Goal: Check status: Check status

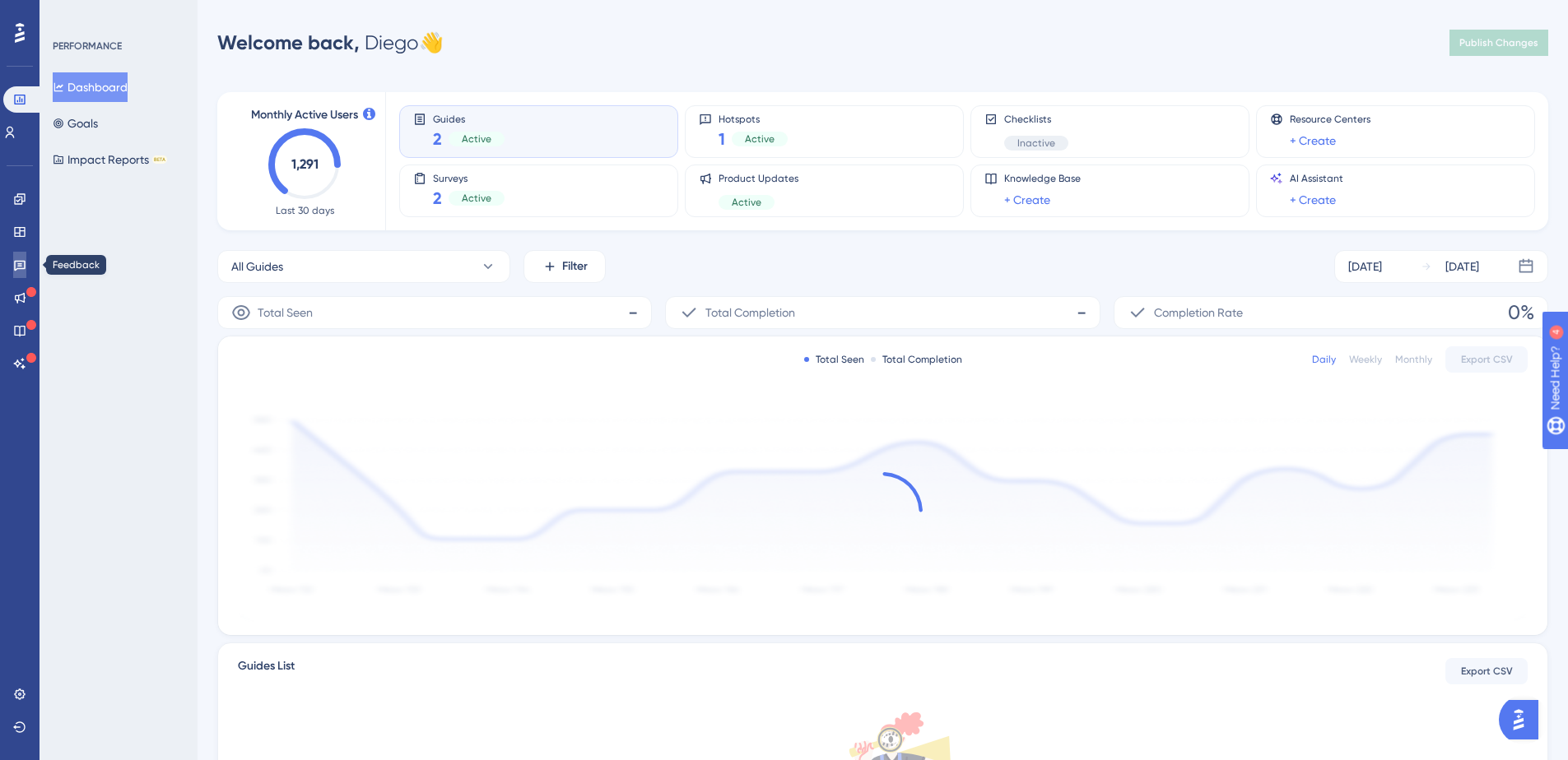
click at [20, 263] on icon at bounding box center [20, 266] width 14 height 14
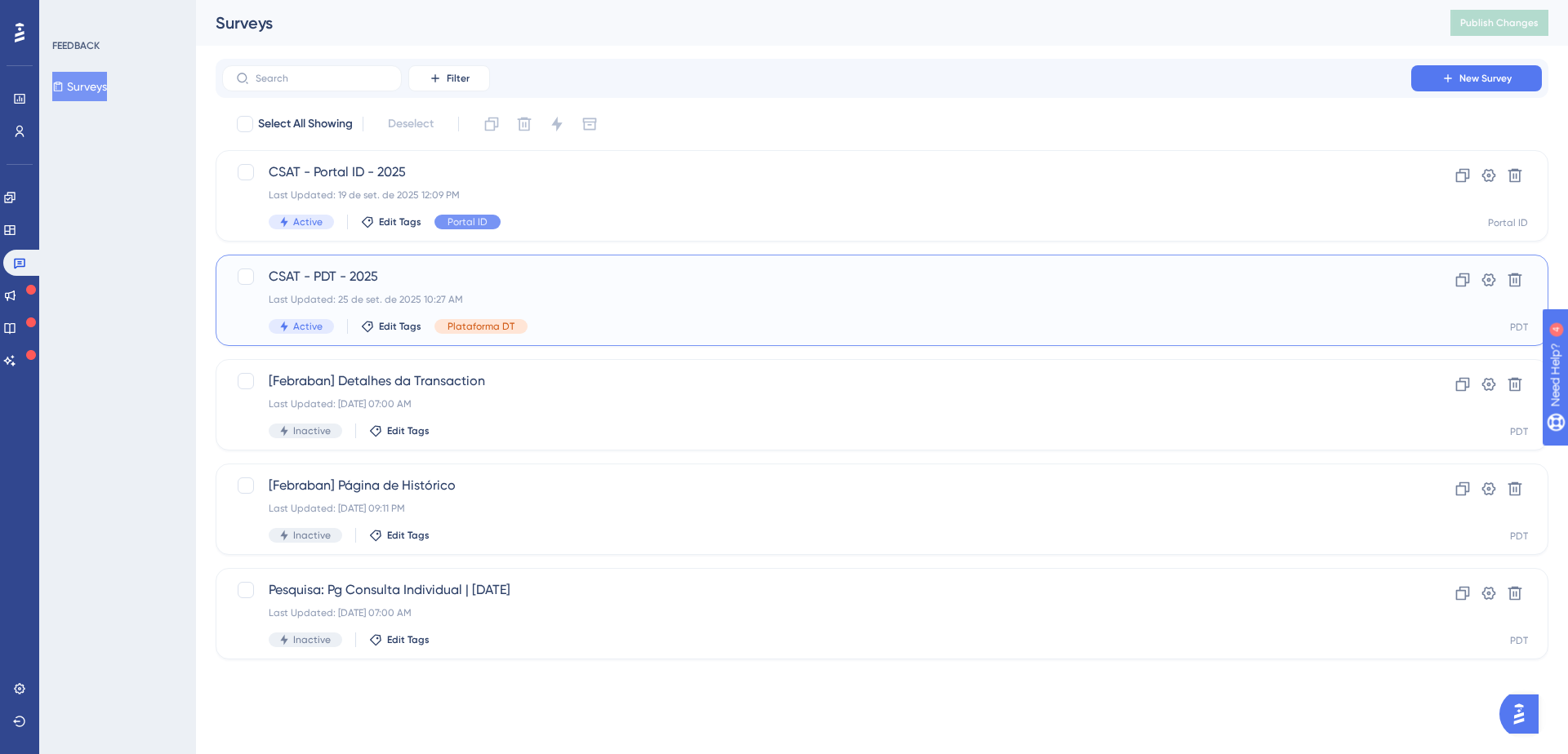
click at [389, 285] on span "CSAT - PDT - 2025" at bounding box center [817, 277] width 1096 height 19
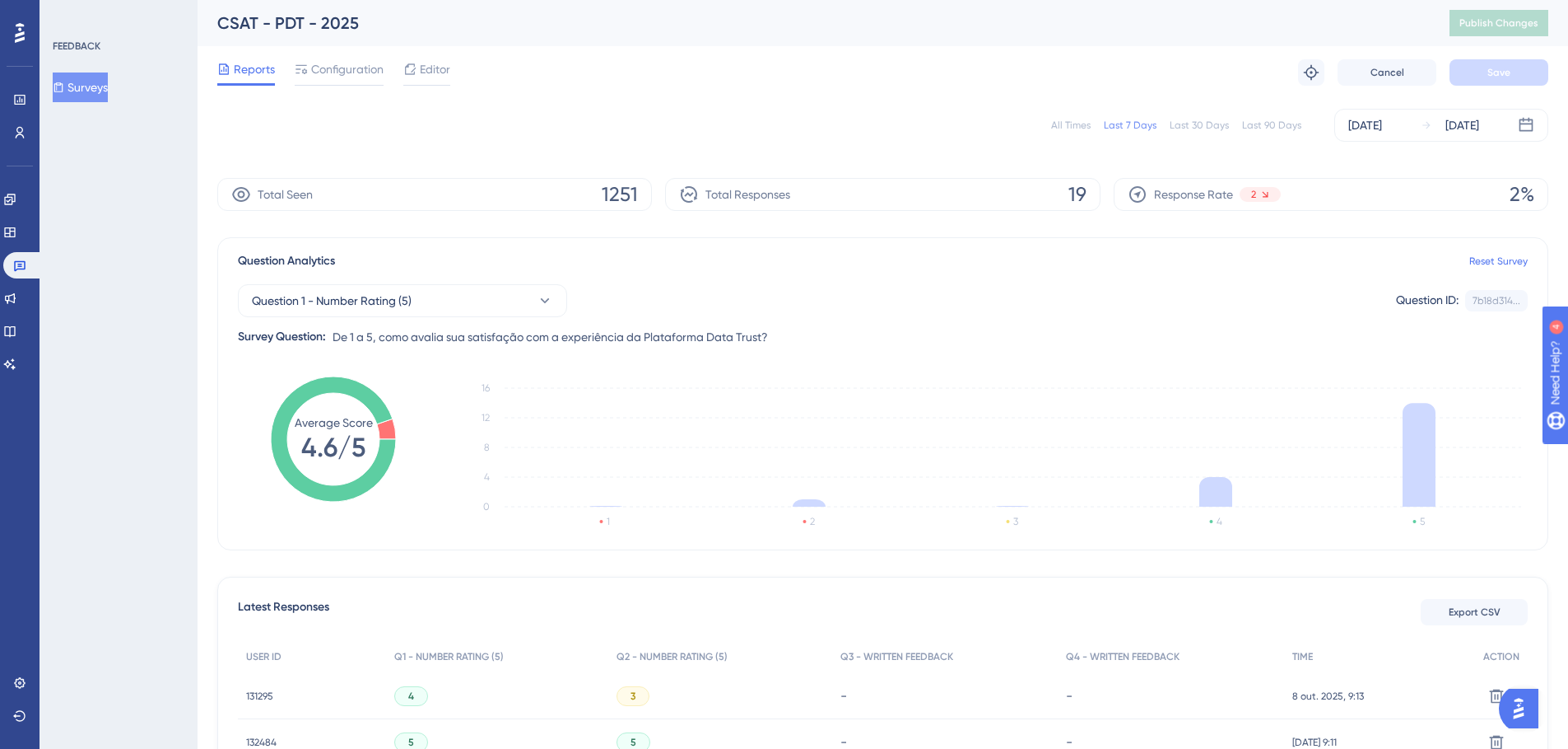
click at [1074, 126] on div "All Times" at bounding box center [1070, 126] width 40 height 14
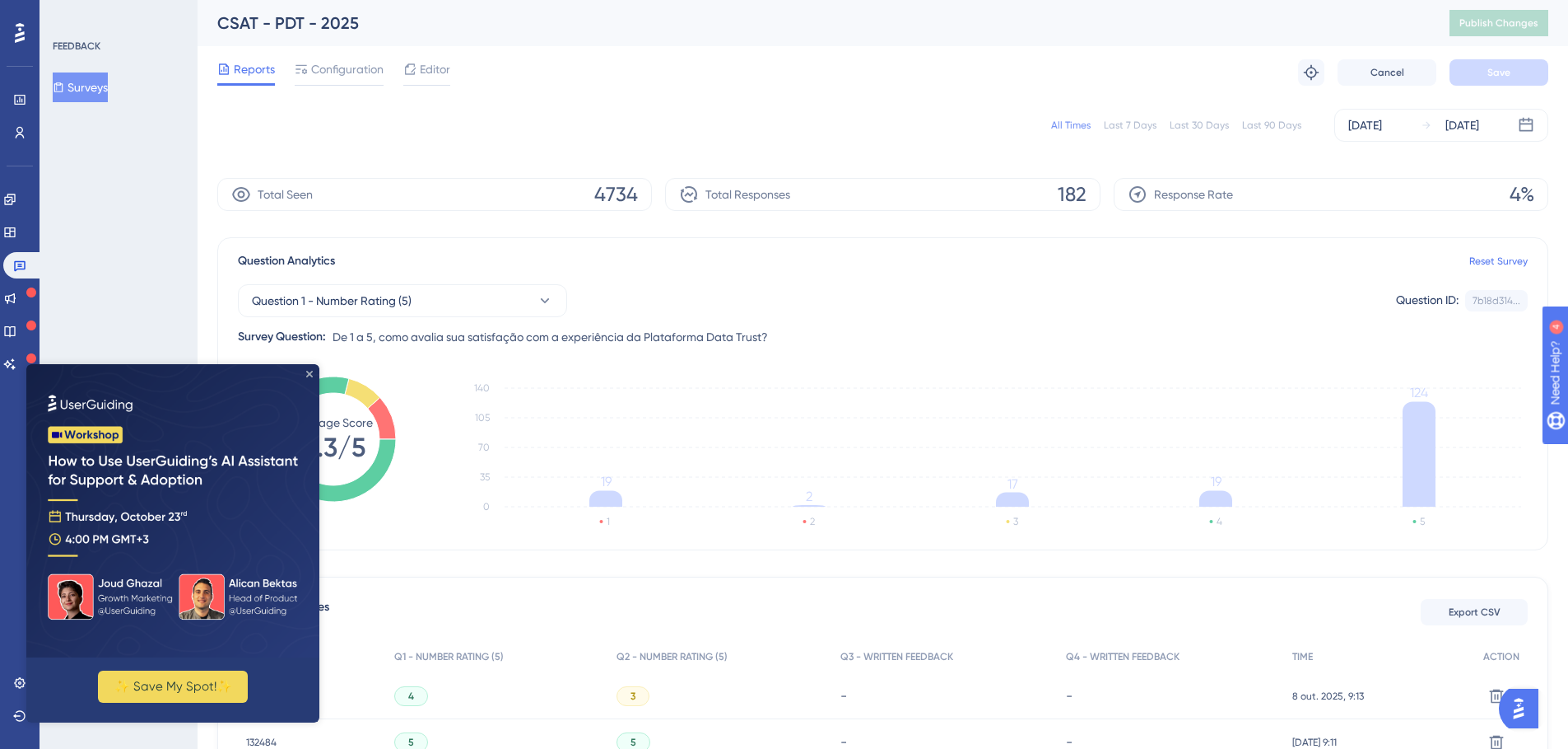
click at [306, 372] on icon "Close Preview" at bounding box center [309, 373] width 7 height 7
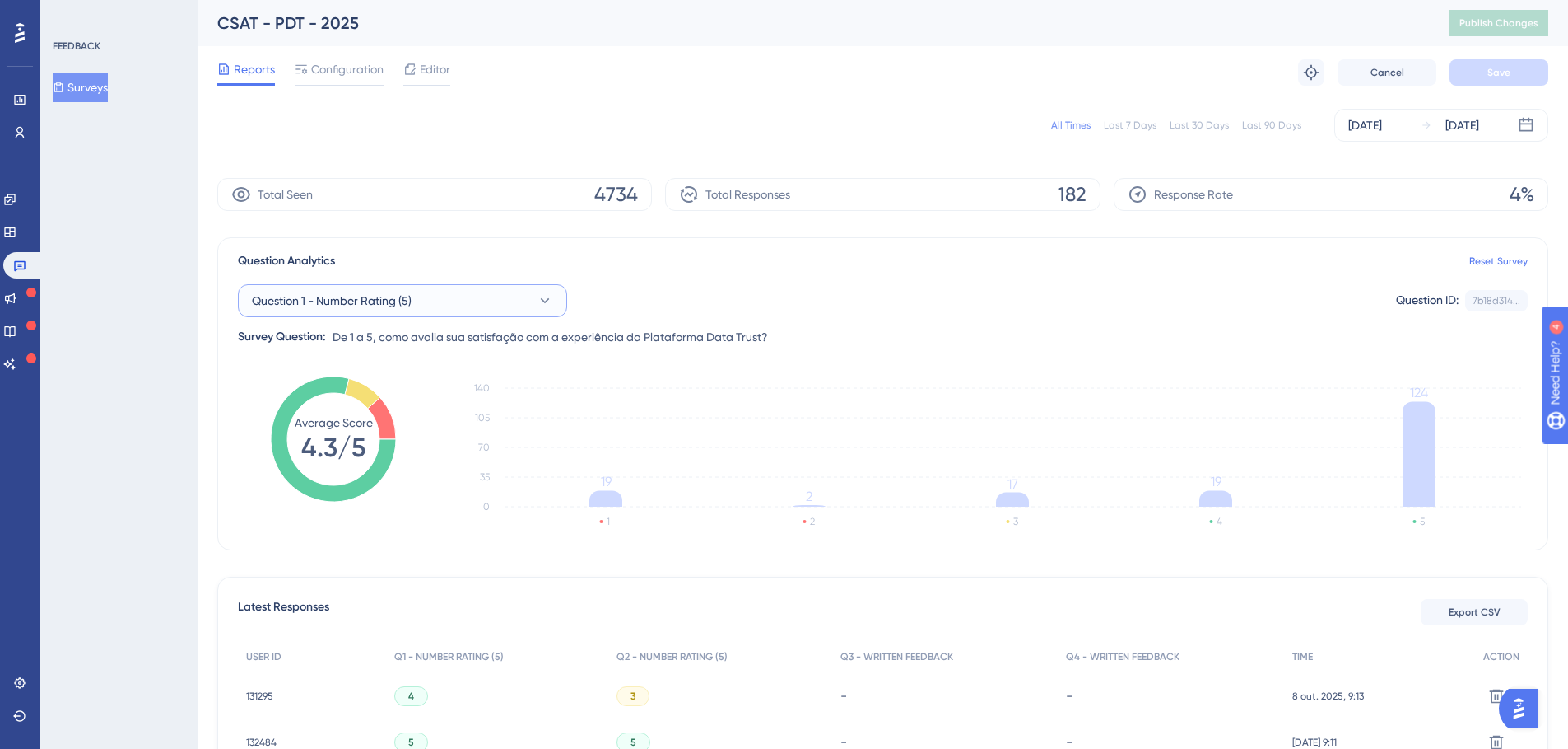
click at [432, 302] on button "Question 1 - Number Rating (5)" at bounding box center [402, 301] width 329 height 33
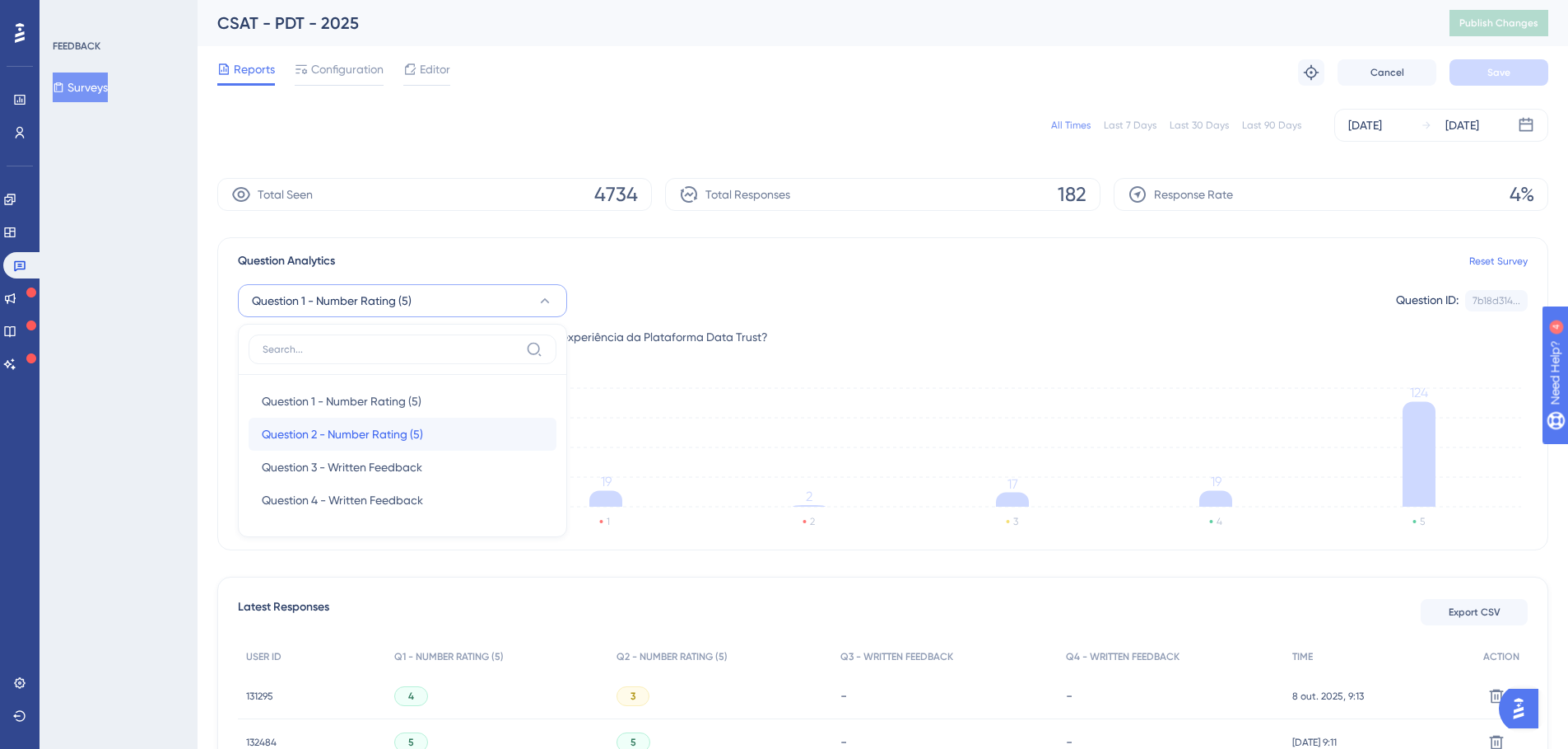
click at [314, 429] on span "Question 2 - Number Rating (5)" at bounding box center [342, 434] width 161 height 19
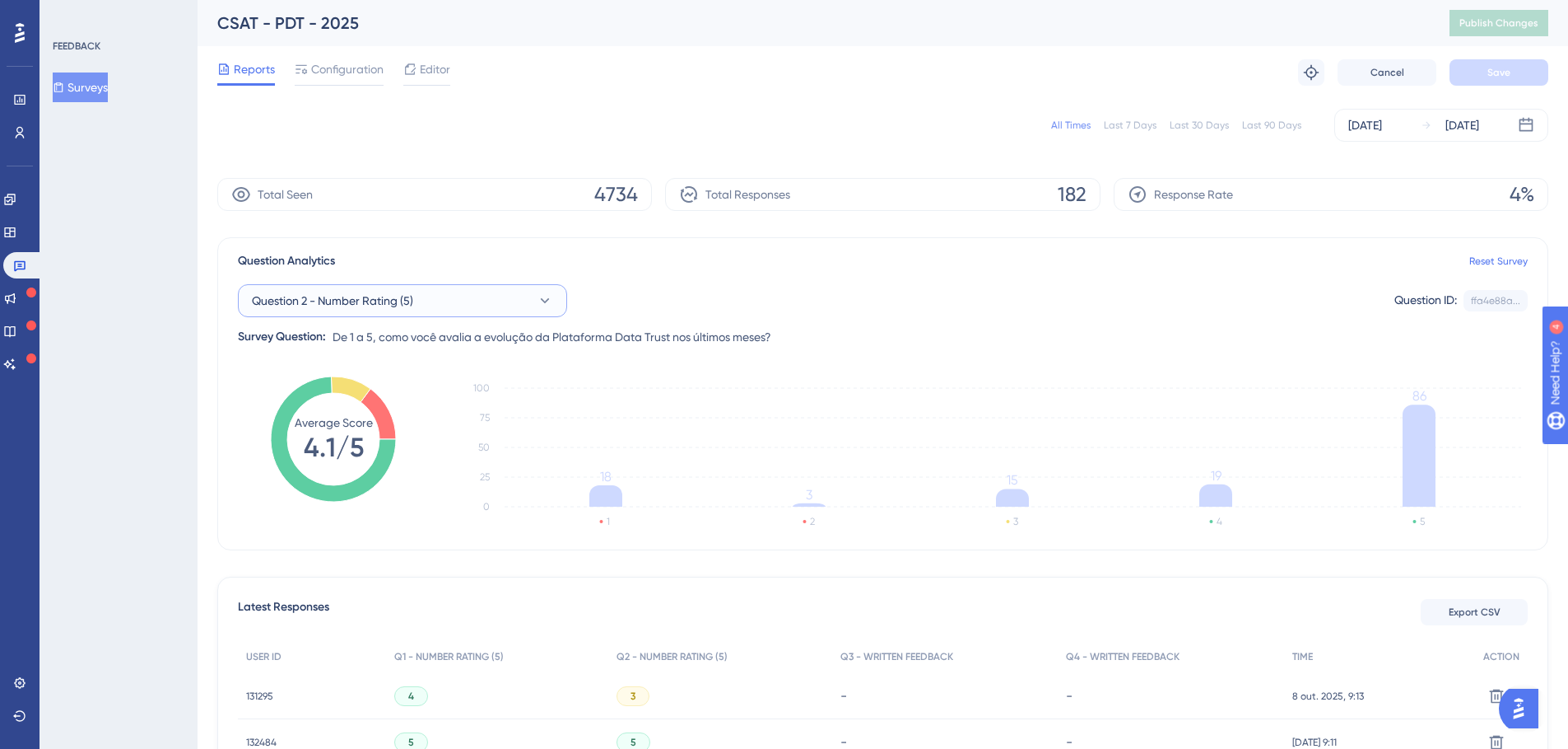
click at [523, 302] on button "Question 2 - Number Rating (5)" at bounding box center [402, 301] width 329 height 33
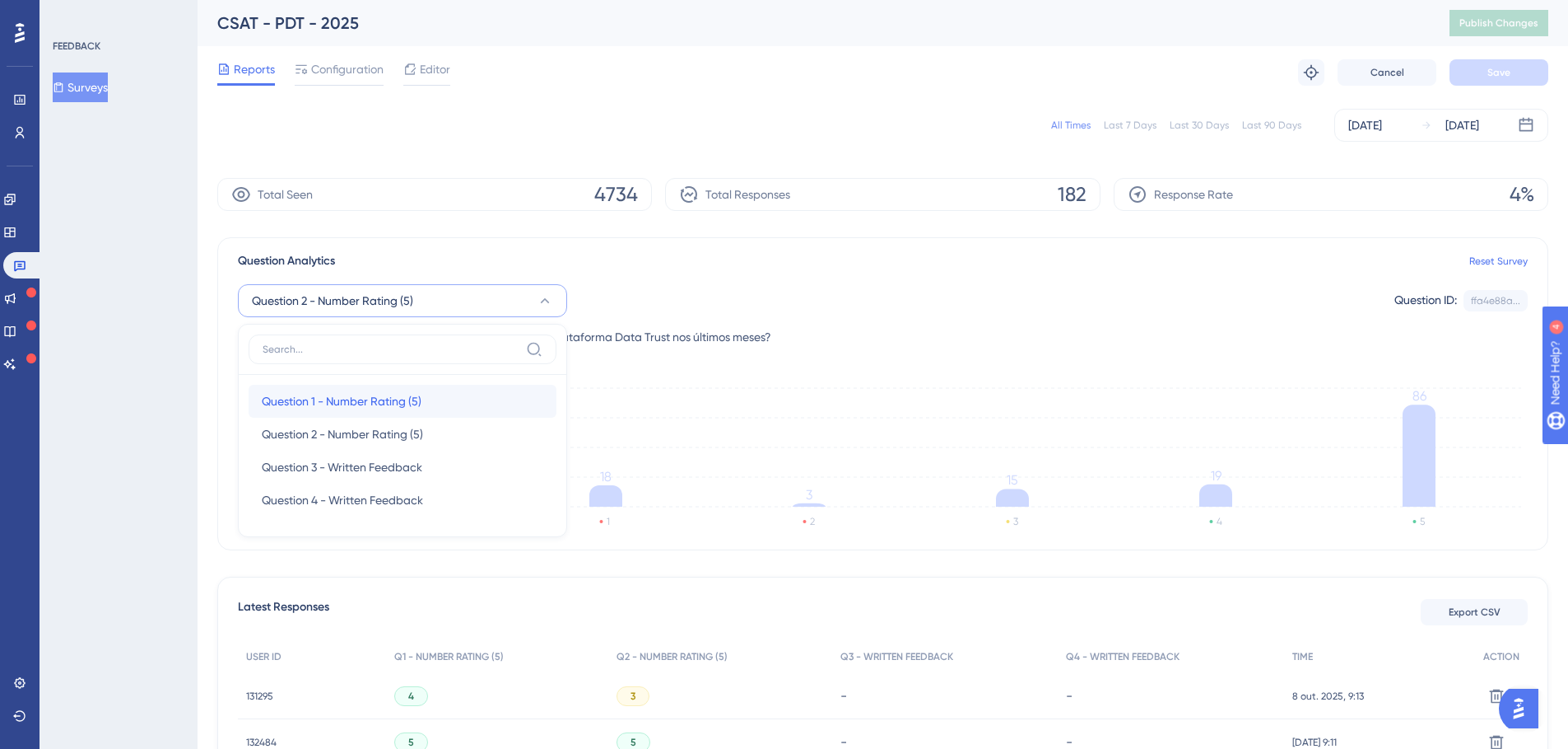
click at [315, 400] on span "Question 1 - Number Rating (5)" at bounding box center [341, 401] width 159 height 19
